Goal: Navigation & Orientation: Understand site structure

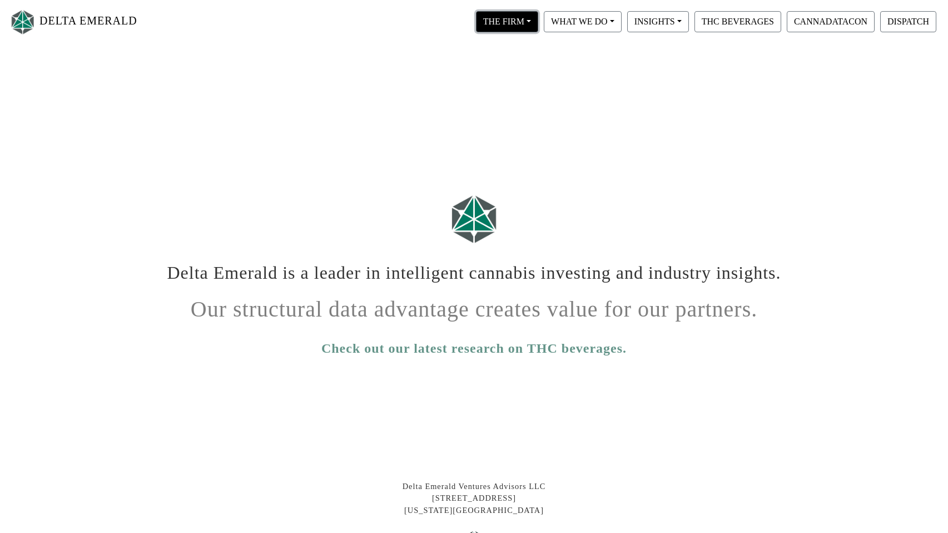
click at [514, 18] on button "THE FIRM" at bounding box center [507, 21] width 62 height 21
click at [515, 46] on link "Our Objective" at bounding box center [518, 50] width 88 height 18
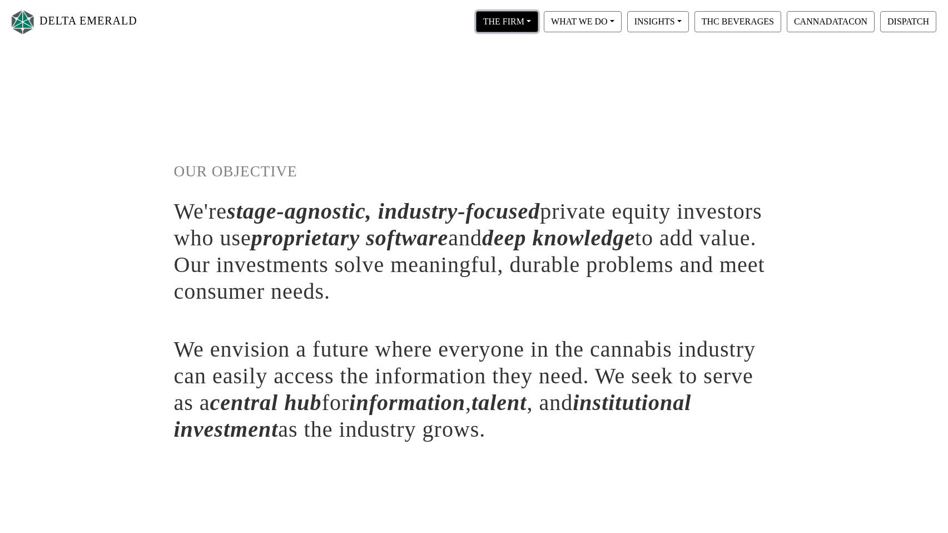
click at [525, 18] on button "THE FIRM" at bounding box center [507, 21] width 62 height 21
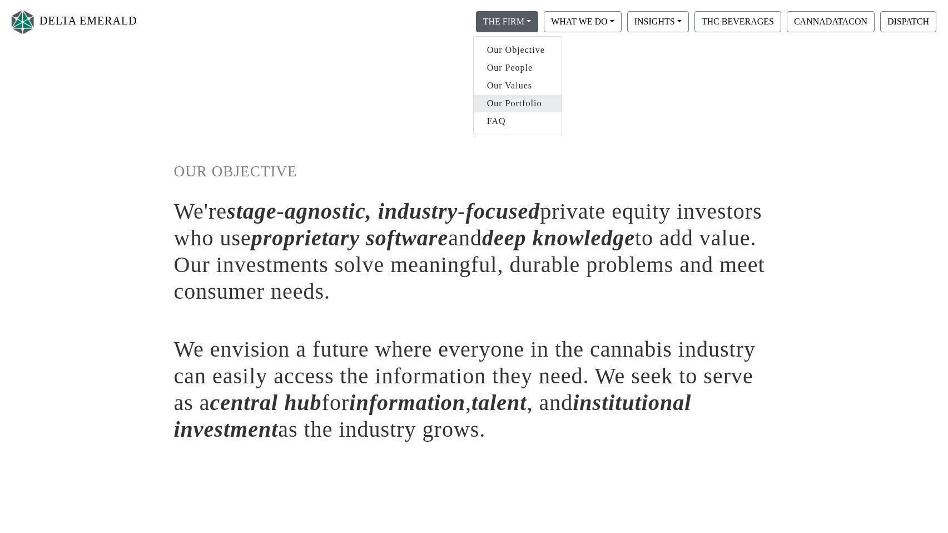
click at [510, 97] on link "Our Portfolio" at bounding box center [518, 104] width 88 height 18
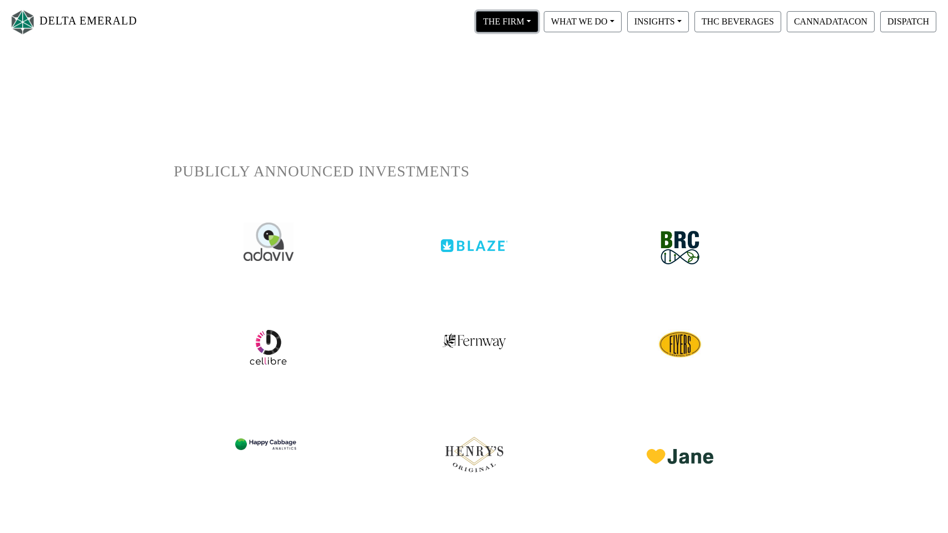
click at [524, 23] on button "THE FIRM" at bounding box center [507, 21] width 62 height 21
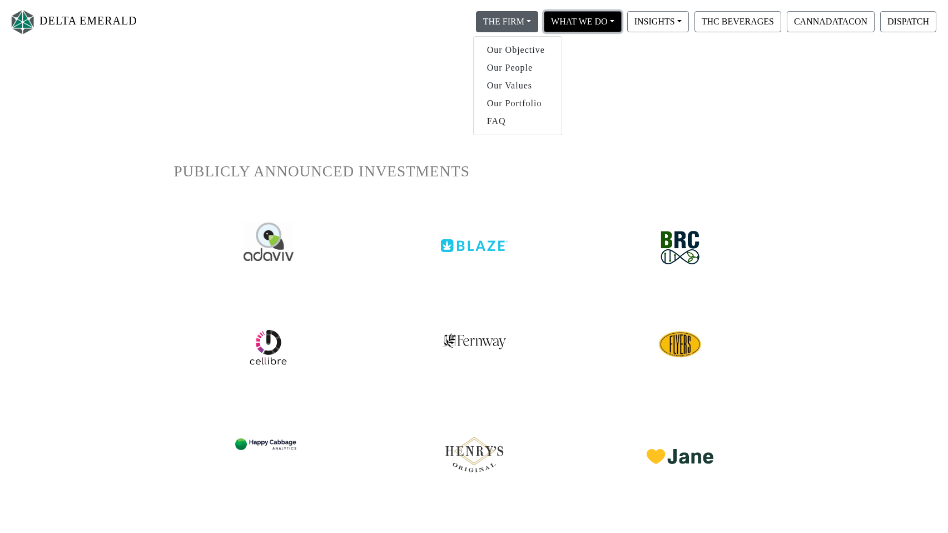
click at [538, 22] on button "WHAT WE DO" at bounding box center [507, 21] width 62 height 21
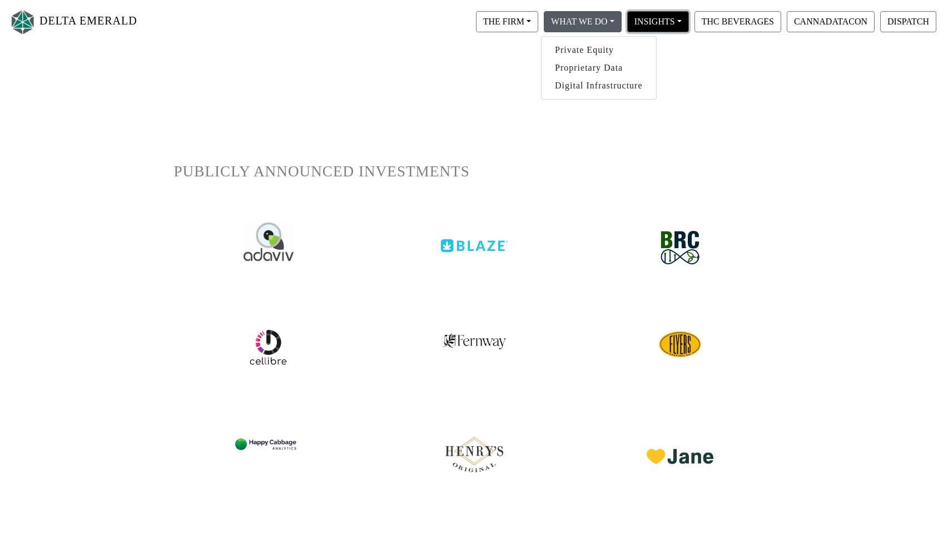
click at [538, 21] on button "INSIGHTS" at bounding box center [507, 21] width 62 height 21
